Goal: Check status: Check status

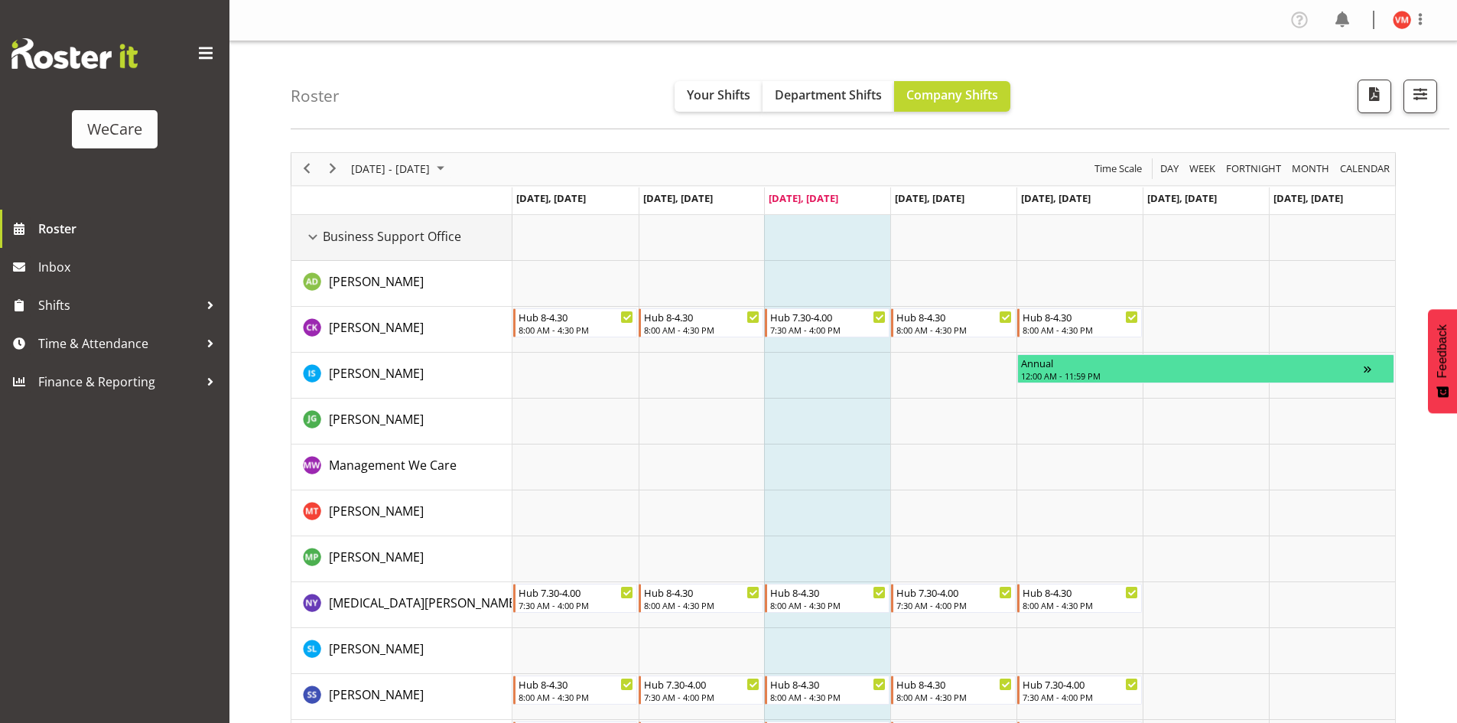
click at [313, 242] on div "Business Support Office resource" at bounding box center [313, 237] width 20 height 20
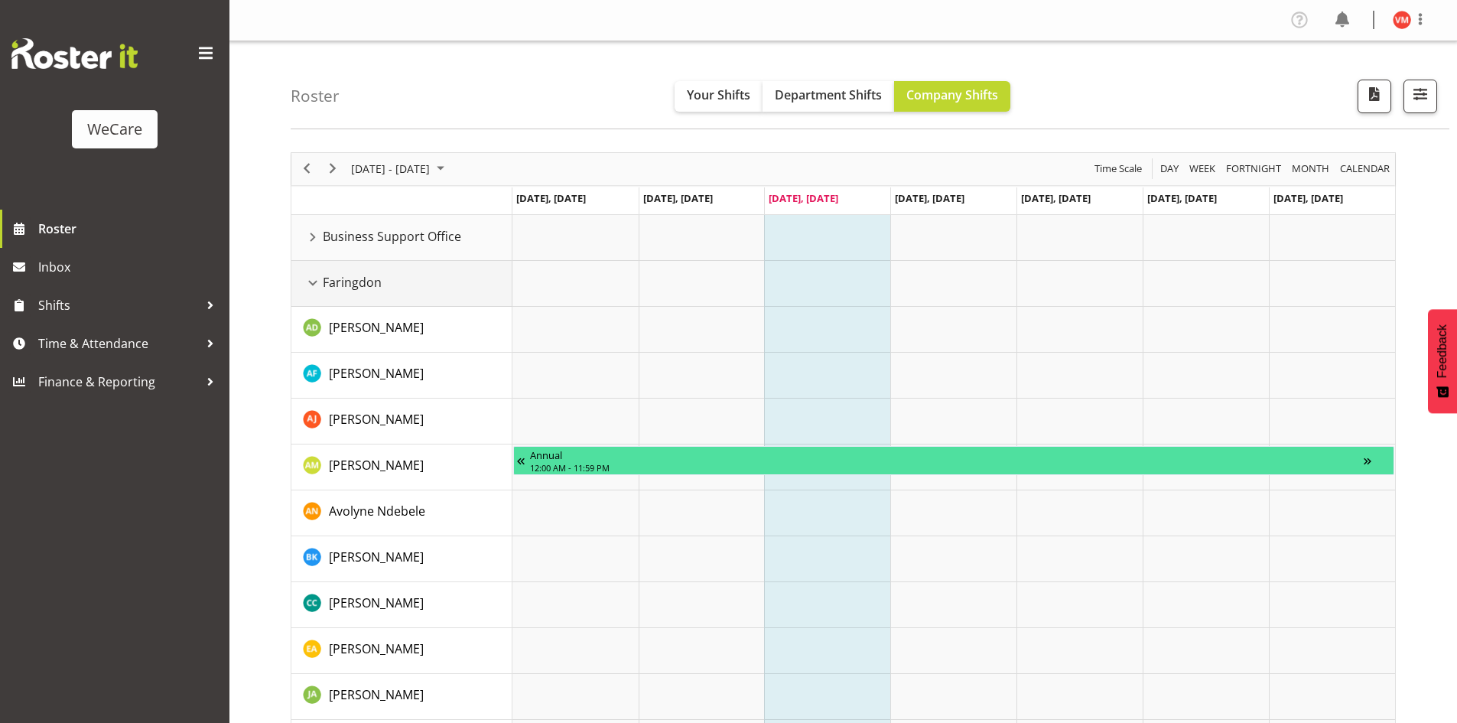
click at [317, 287] on div "Faringdon resource" at bounding box center [313, 283] width 20 height 20
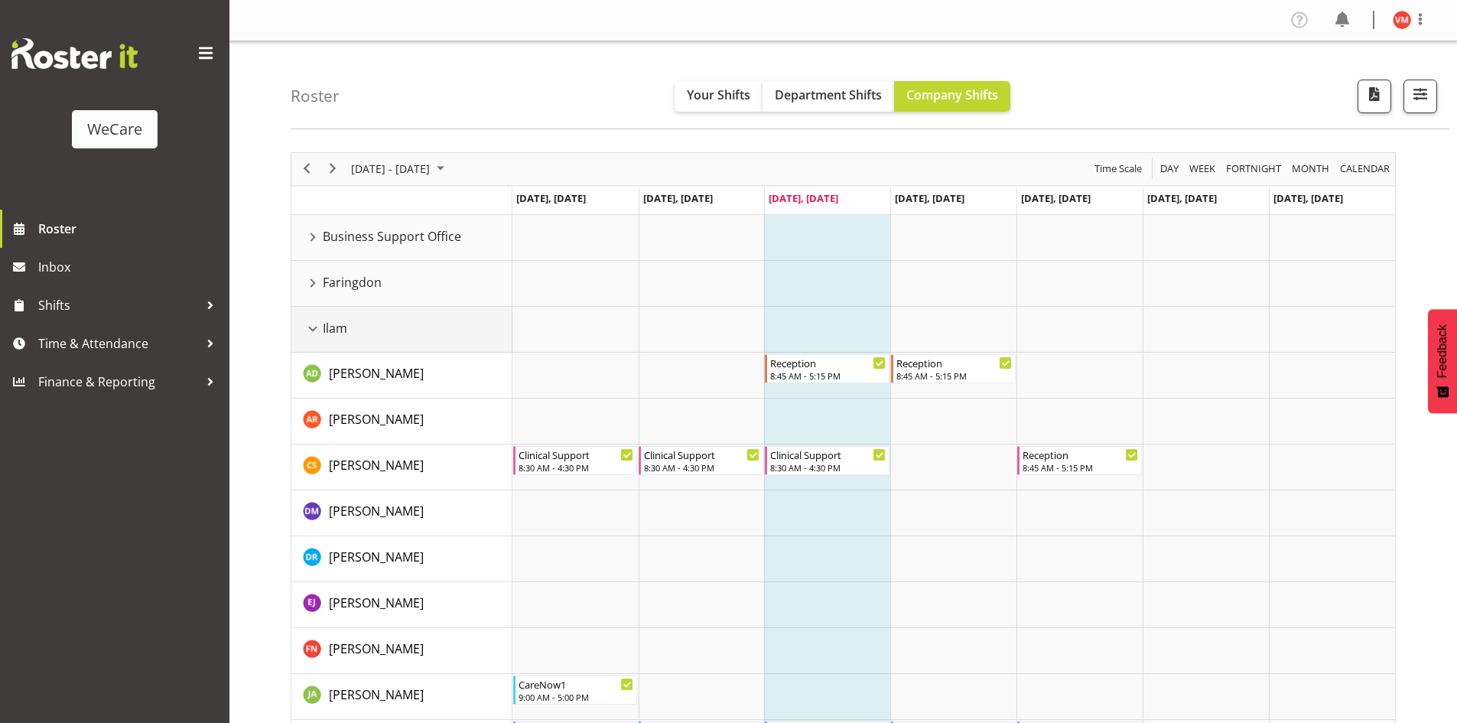
click at [321, 326] on div "Ilam resource" at bounding box center [313, 329] width 20 height 20
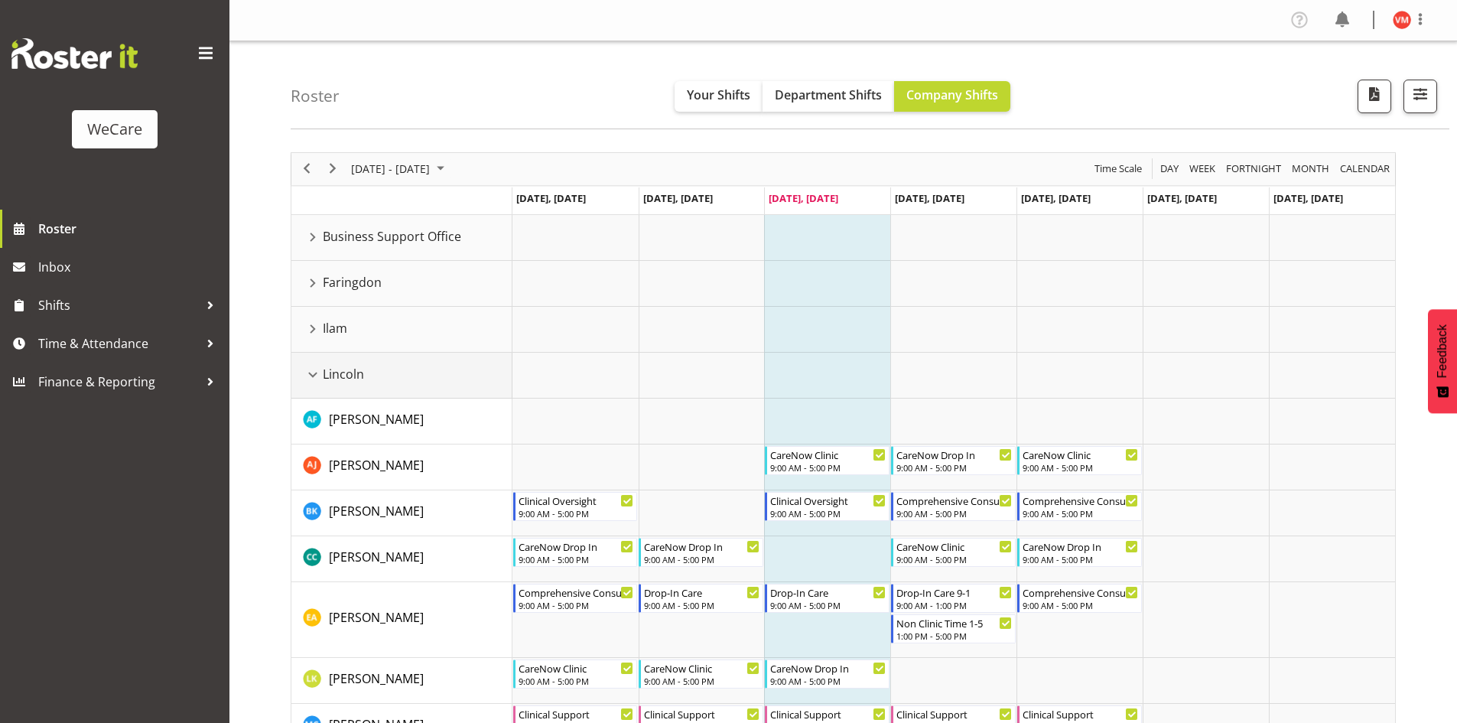
click at [314, 373] on div "Lincoln resource" at bounding box center [313, 375] width 20 height 20
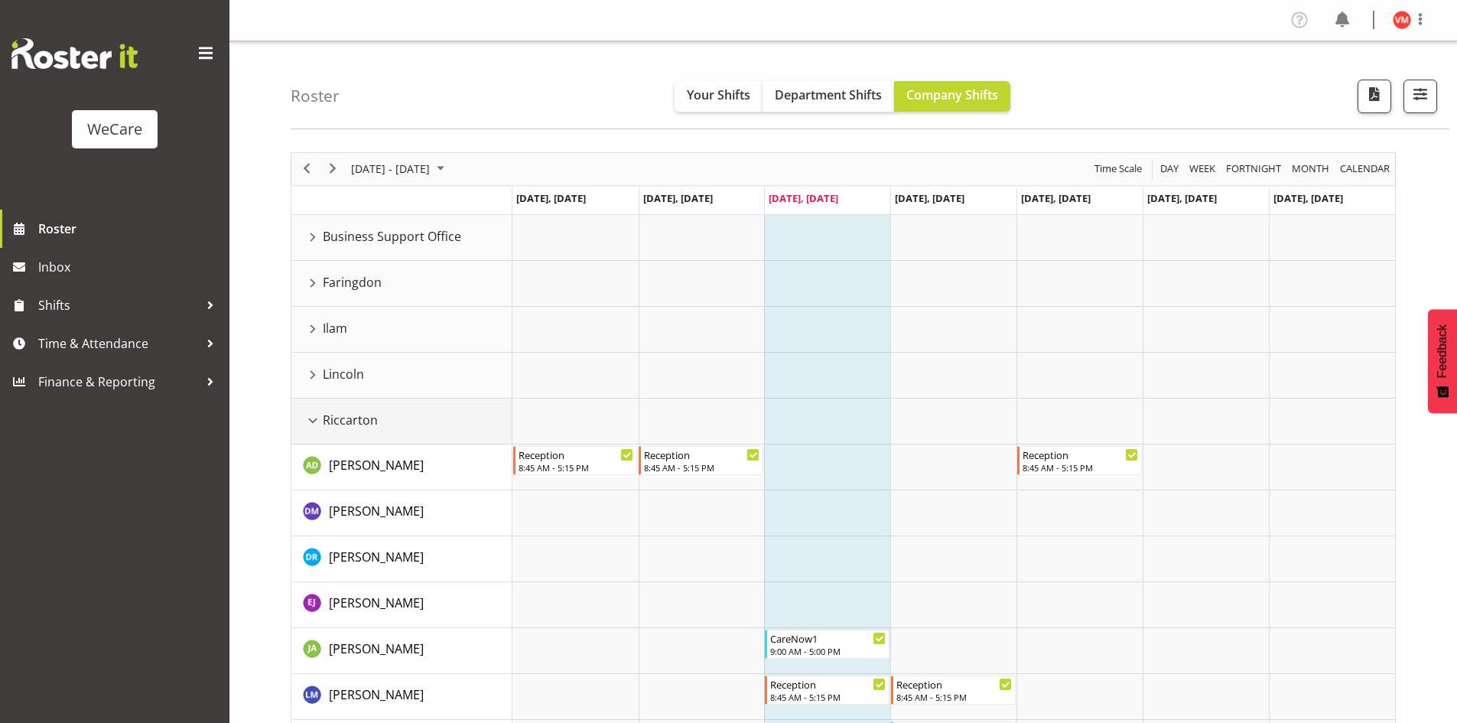
click at [311, 416] on div "Riccarton resource" at bounding box center [313, 421] width 20 height 20
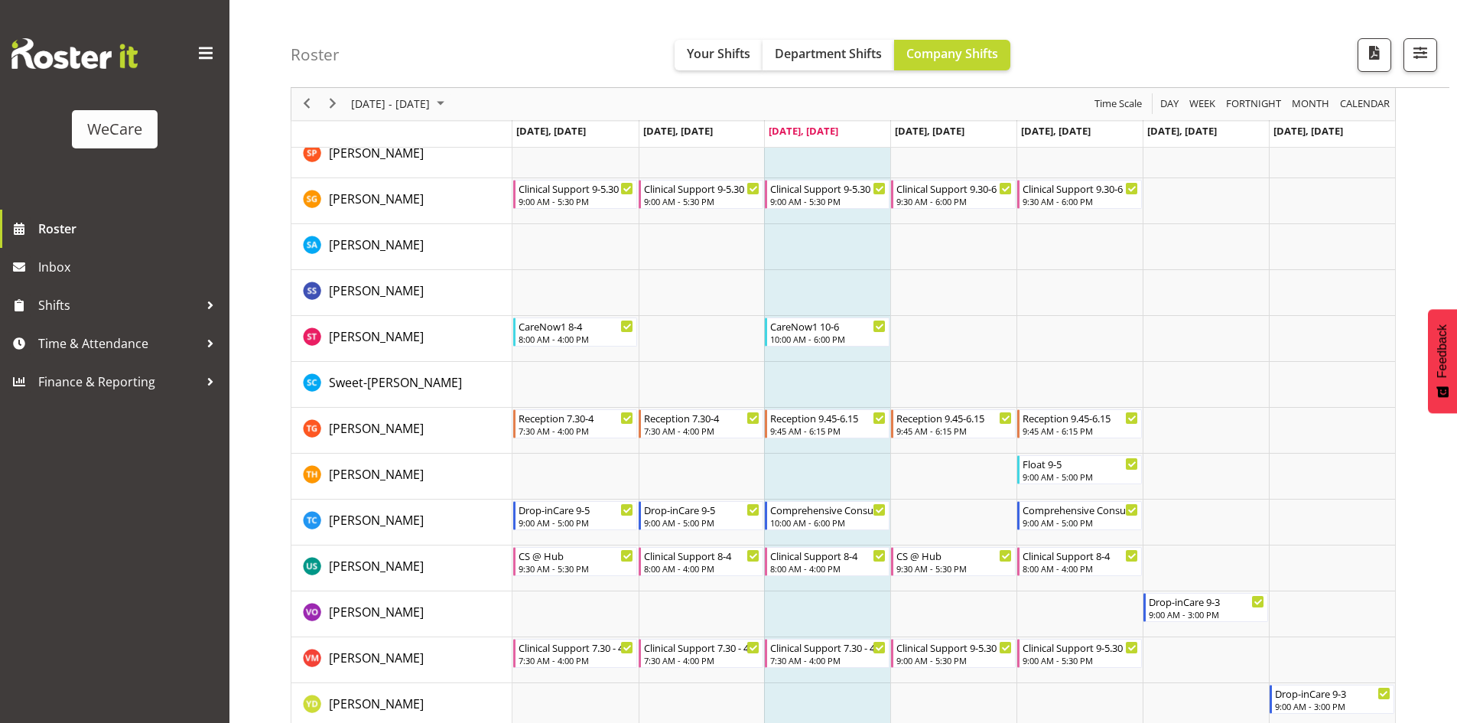
scroll to position [2218, 0]
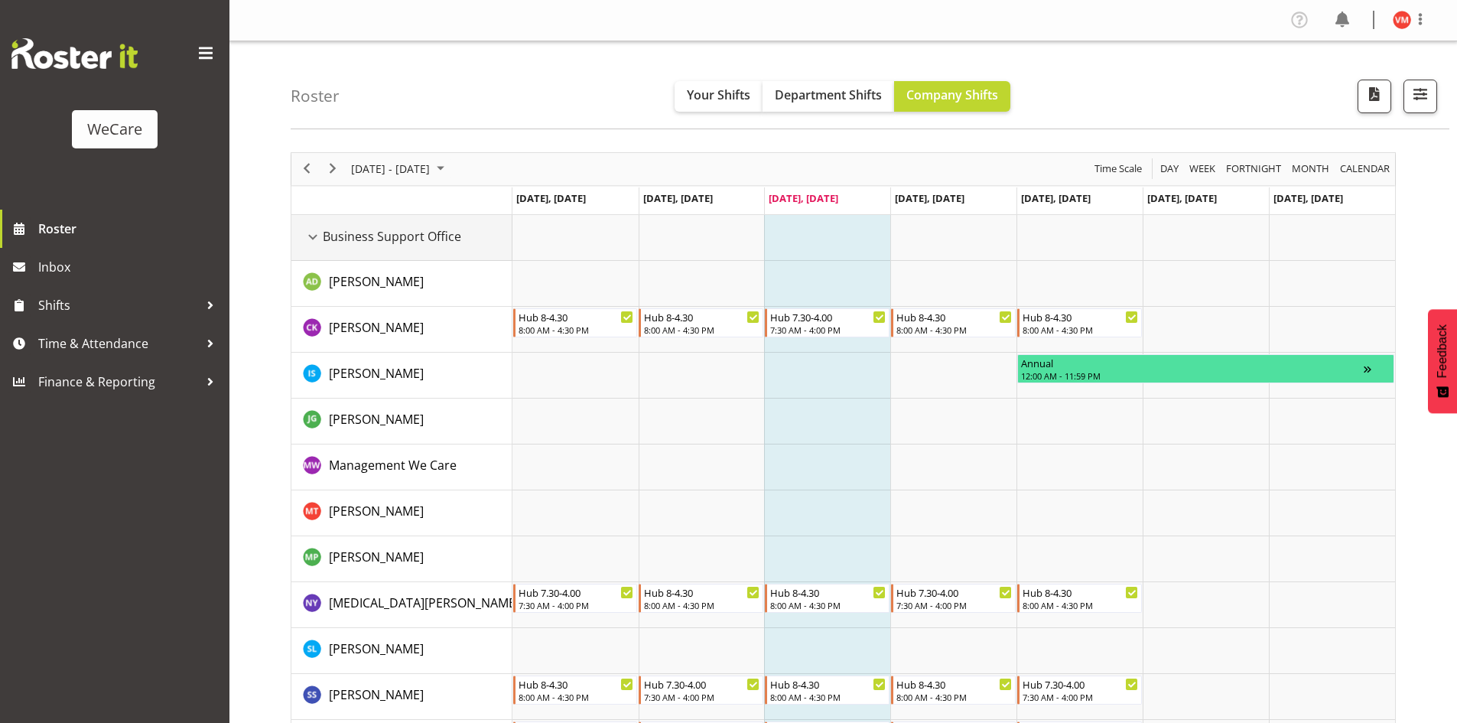
click at [330, 242] on span "Business Support Office" at bounding box center [392, 236] width 138 height 18
click at [314, 239] on div "Business Support Office resource" at bounding box center [313, 237] width 20 height 20
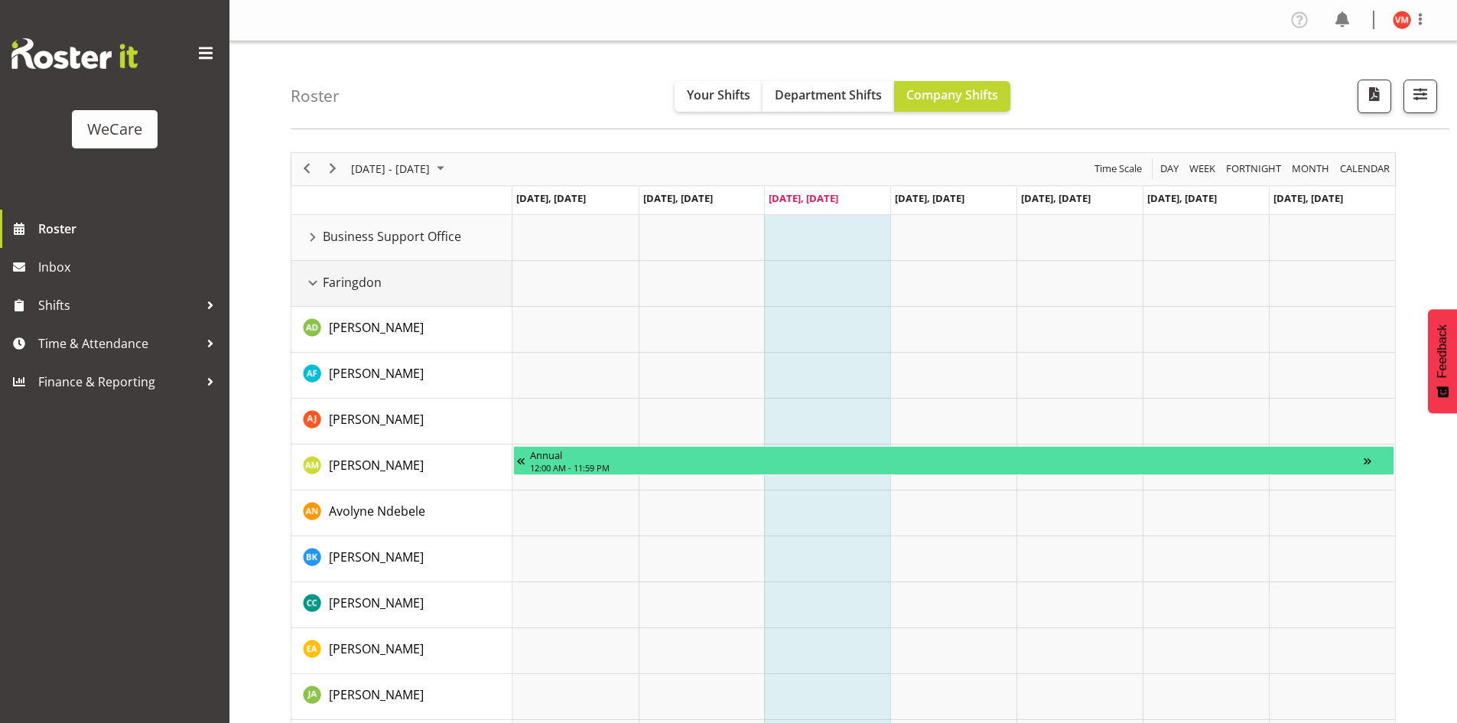
click at [315, 278] on td "Faringdon" at bounding box center [401, 284] width 221 height 46
click at [315, 277] on div "Faringdon resource" at bounding box center [313, 283] width 20 height 20
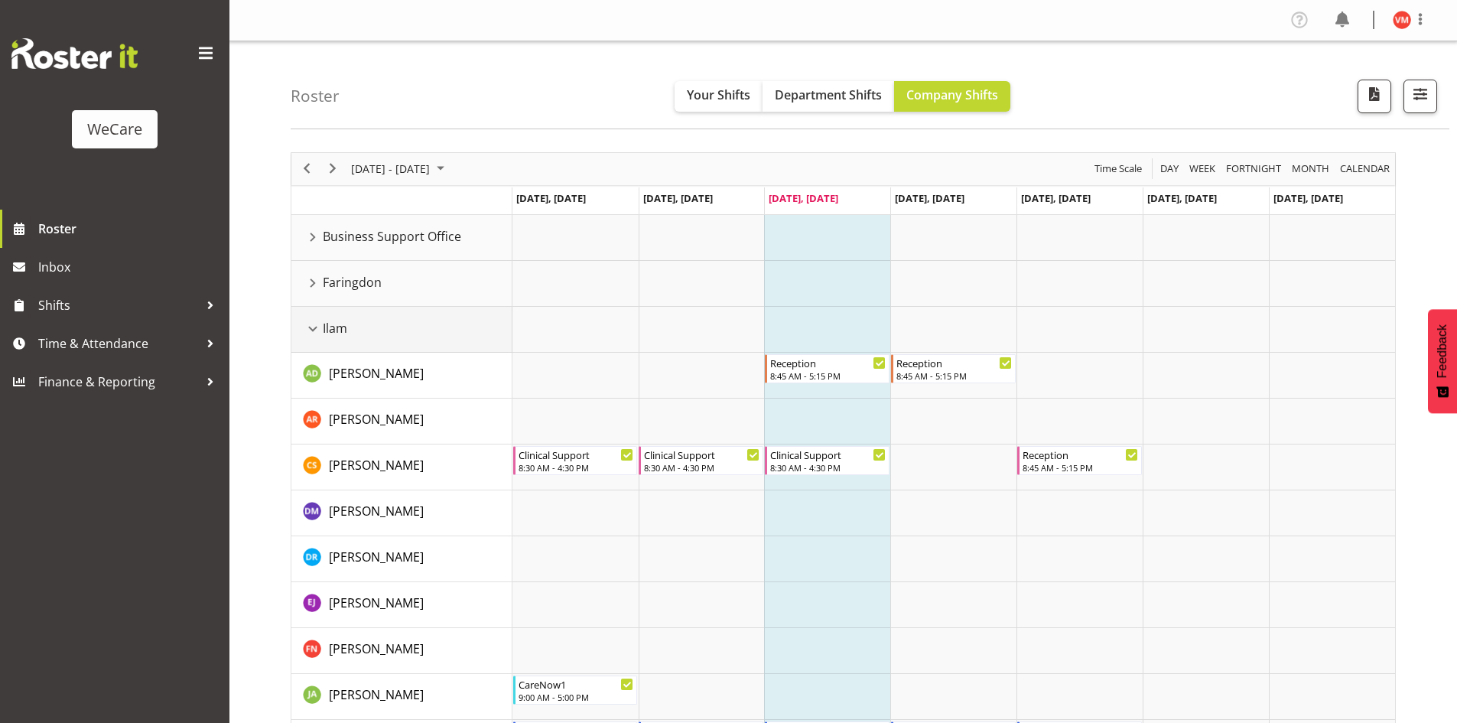
click at [317, 315] on td "Ilam" at bounding box center [401, 330] width 221 height 46
click at [314, 325] on div "Ilam resource" at bounding box center [313, 329] width 20 height 20
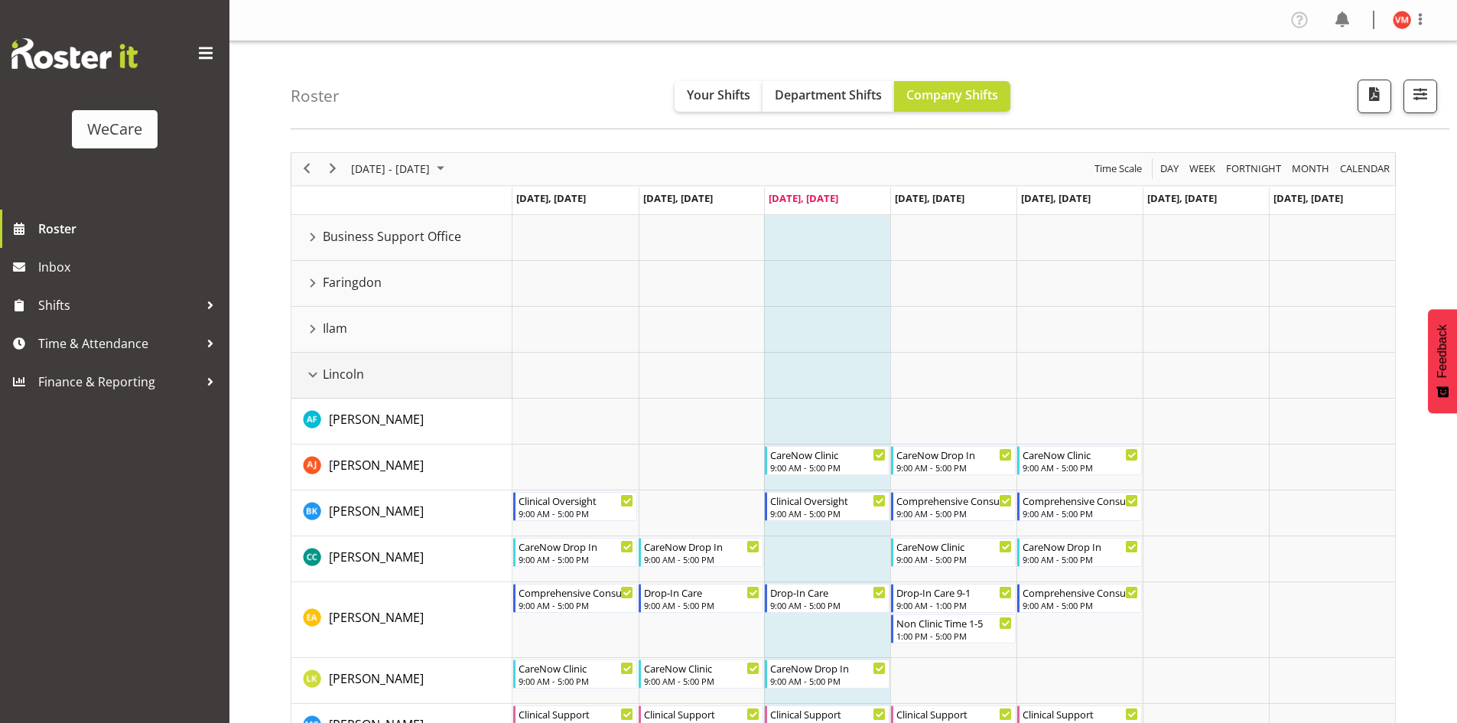
click at [302, 379] on td "Lincoln" at bounding box center [401, 376] width 221 height 46
click at [314, 377] on div "Lincoln resource" at bounding box center [313, 375] width 20 height 20
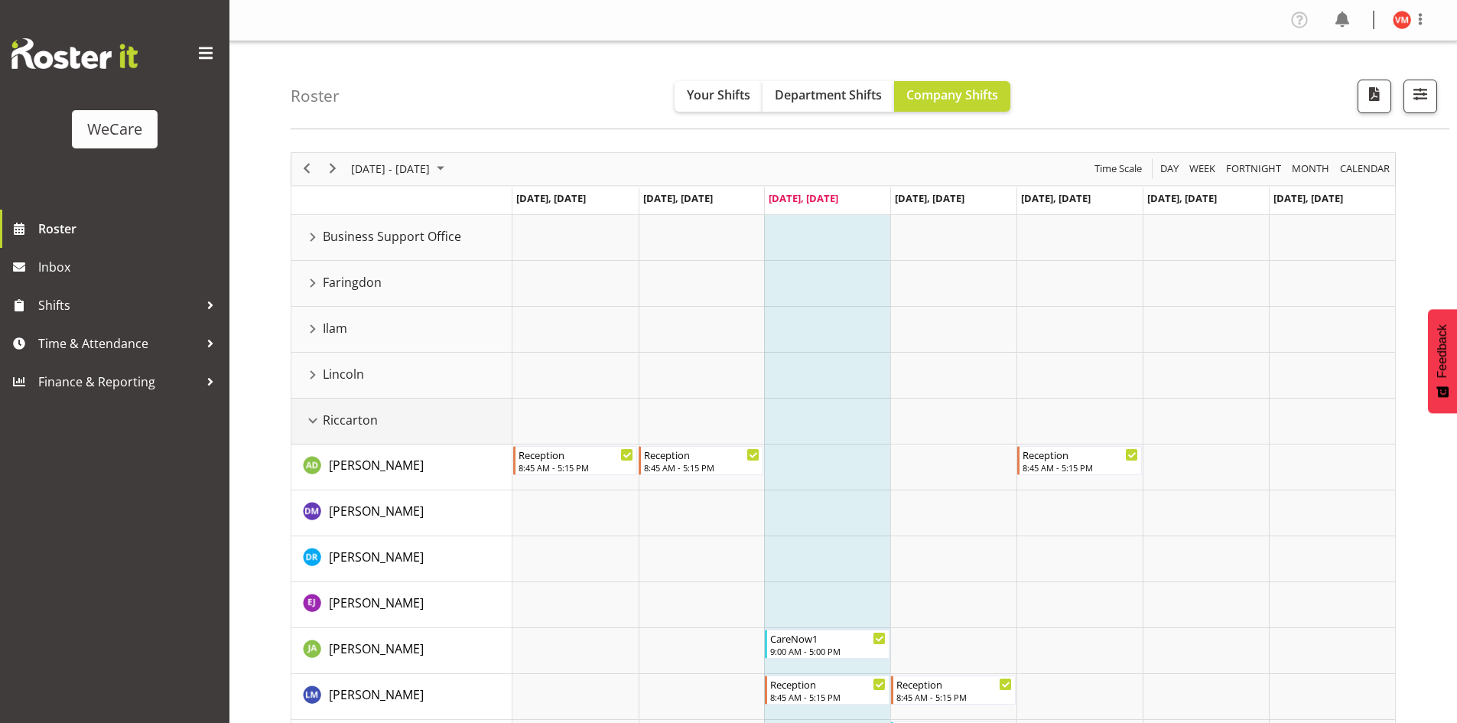
click at [311, 426] on div "Riccarton resource" at bounding box center [313, 421] width 20 height 20
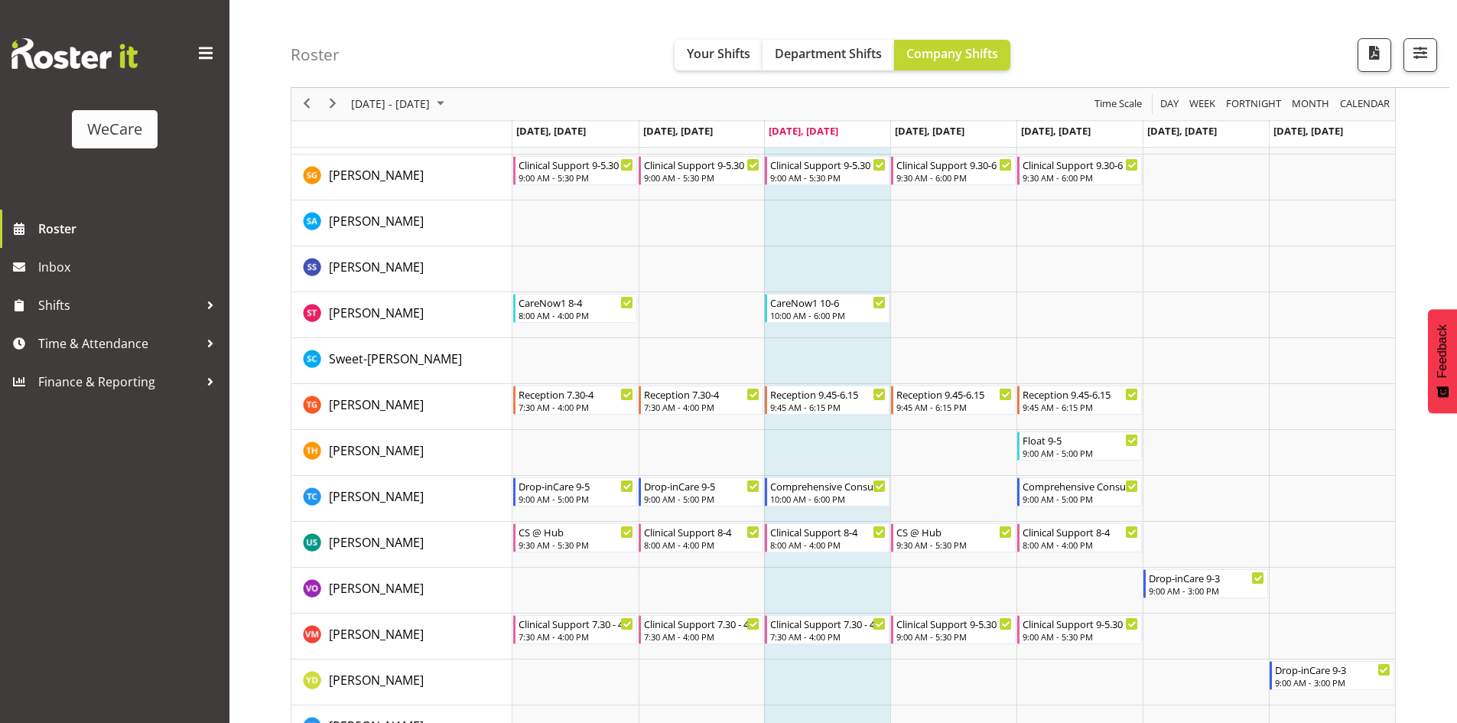
scroll to position [2271, 0]
